Goal: Find specific page/section: Find specific page/section

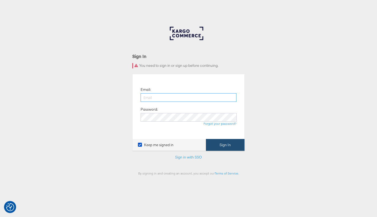
type input "[EMAIL_ADDRESS][PERSON_NAME][DOMAIN_NAME]"
click at [229, 143] on button "Sign In" at bounding box center [225, 145] width 39 height 12
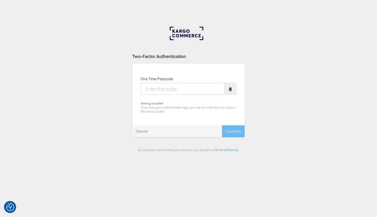
click at [168, 89] on input "One Time Passcode" at bounding box center [182, 89] width 84 height 12
type input "063665"
click at [222, 125] on button "Continue" at bounding box center [233, 131] width 22 height 12
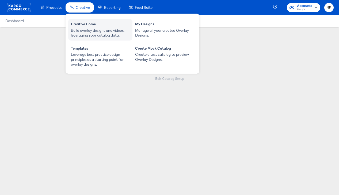
click at [82, 36] on div "Build overlay designs and videos, leveraging your catalog data." at bounding box center [100, 33] width 59 height 10
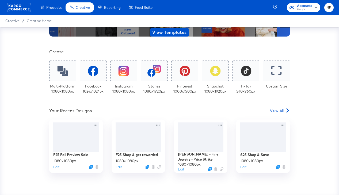
scroll to position [110, 0]
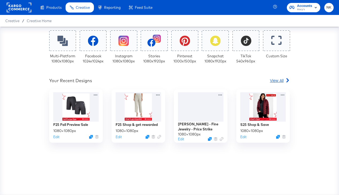
click at [271, 80] on span "View All" at bounding box center [277, 80] width 14 height 5
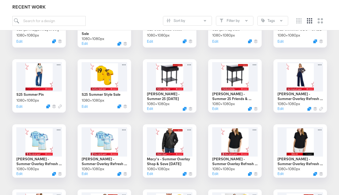
scroll to position [186, 0]
